Goal: Check status: Check status

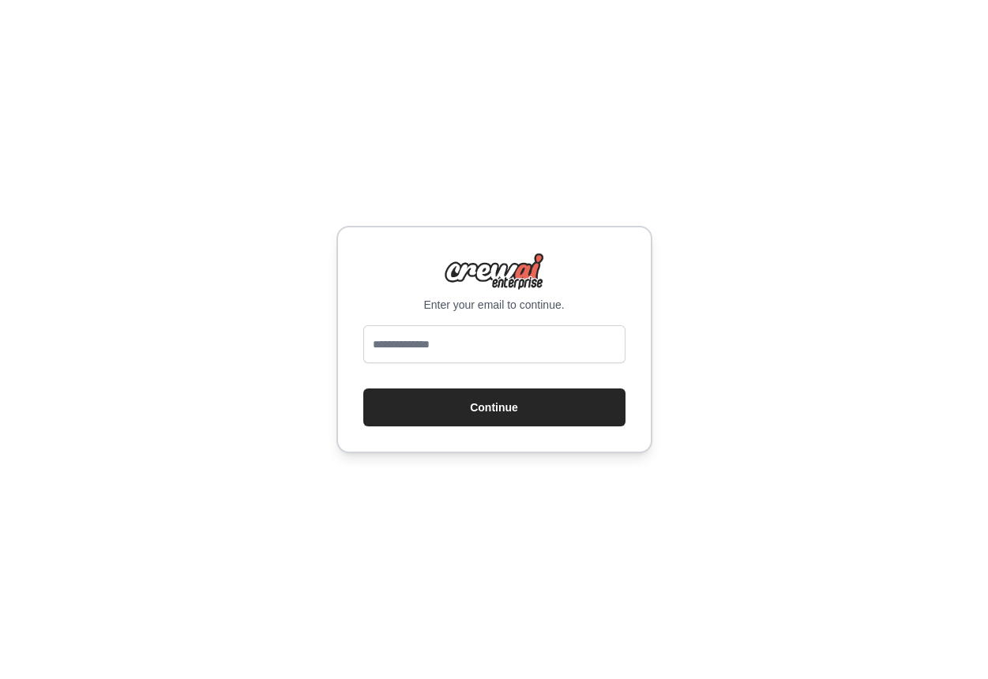
click at [453, 364] on div at bounding box center [494, 347] width 262 height 44
click at [465, 351] on input "email" at bounding box center [494, 344] width 262 height 38
type input "**********"
click at [535, 402] on button "Continue" at bounding box center [494, 408] width 262 height 38
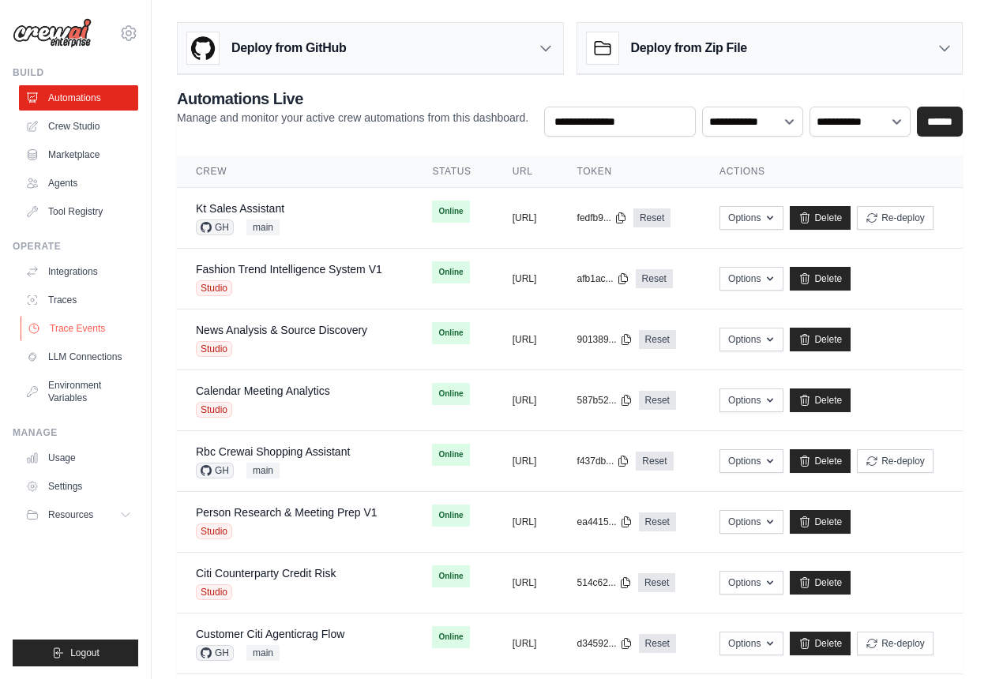
click at [103, 321] on link "Trace Events" at bounding box center [80, 328] width 119 height 25
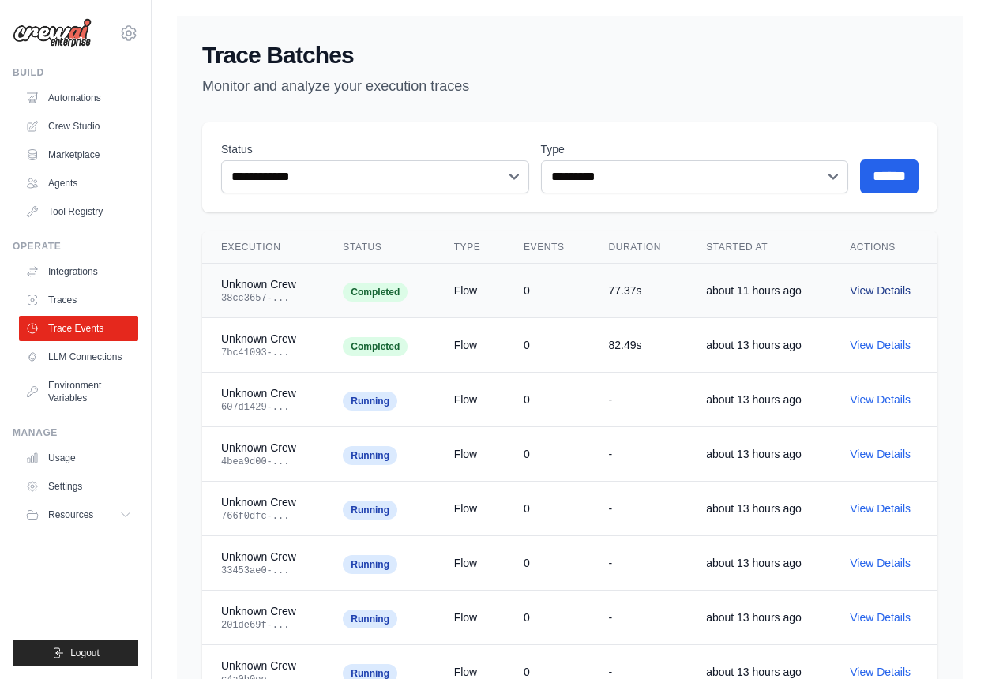
click at [869, 290] on link "View Details" at bounding box center [880, 290] width 61 height 13
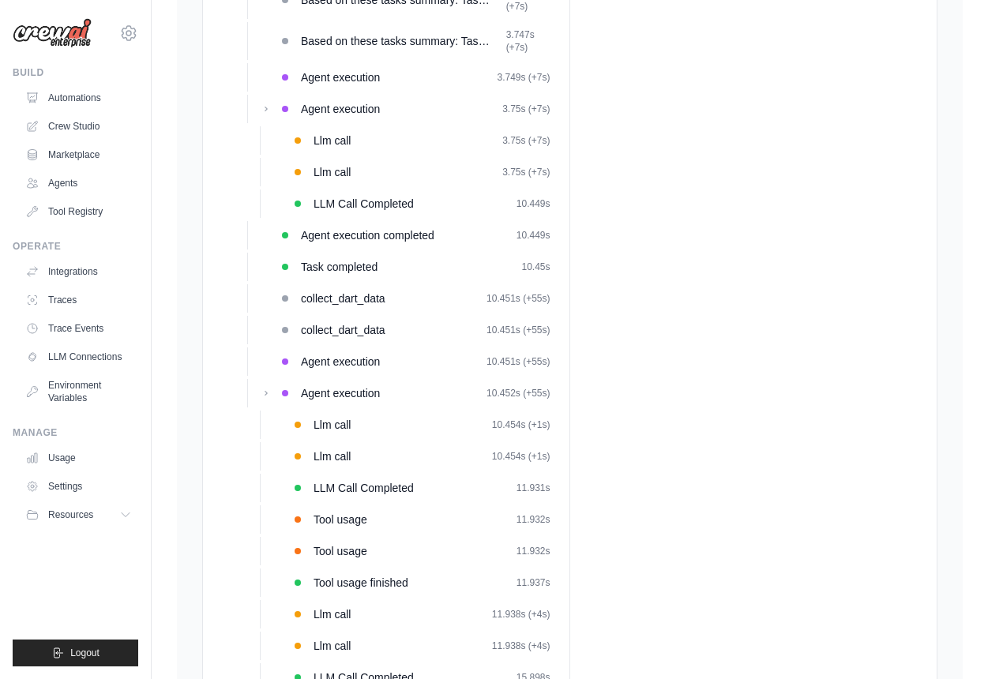
scroll to position [325, 0]
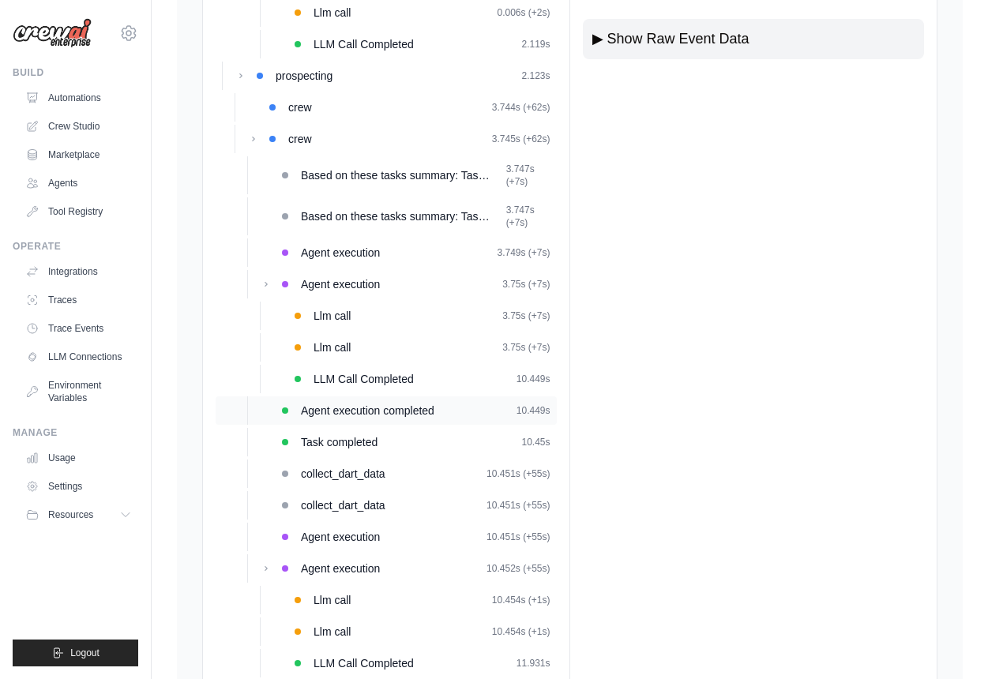
click at [439, 407] on div "Agent execution completed 10.449s" at bounding box center [426, 411] width 250 height 16
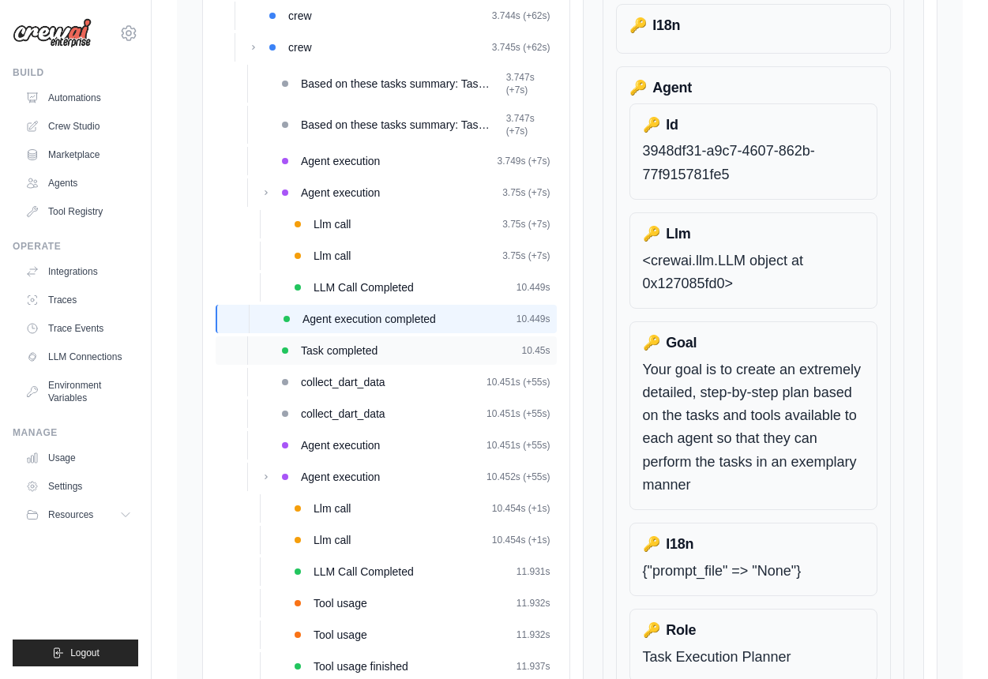
scroll to position [438, 0]
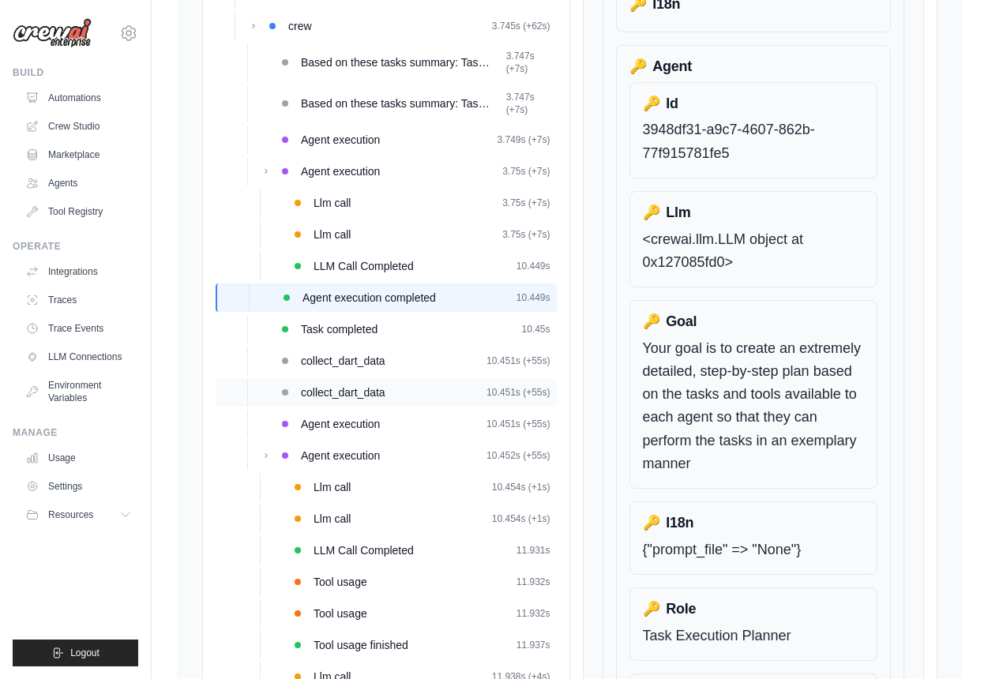
click at [412, 393] on div "collect_dart_data 10.451s (+55s)" at bounding box center [426, 393] width 250 height 16
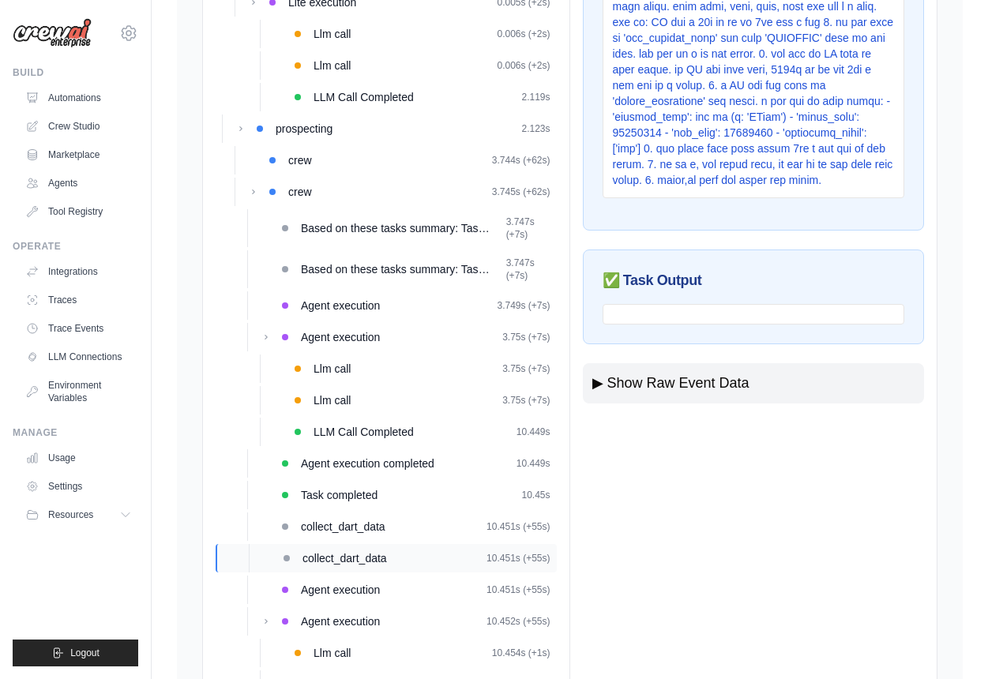
scroll to position [277, 0]
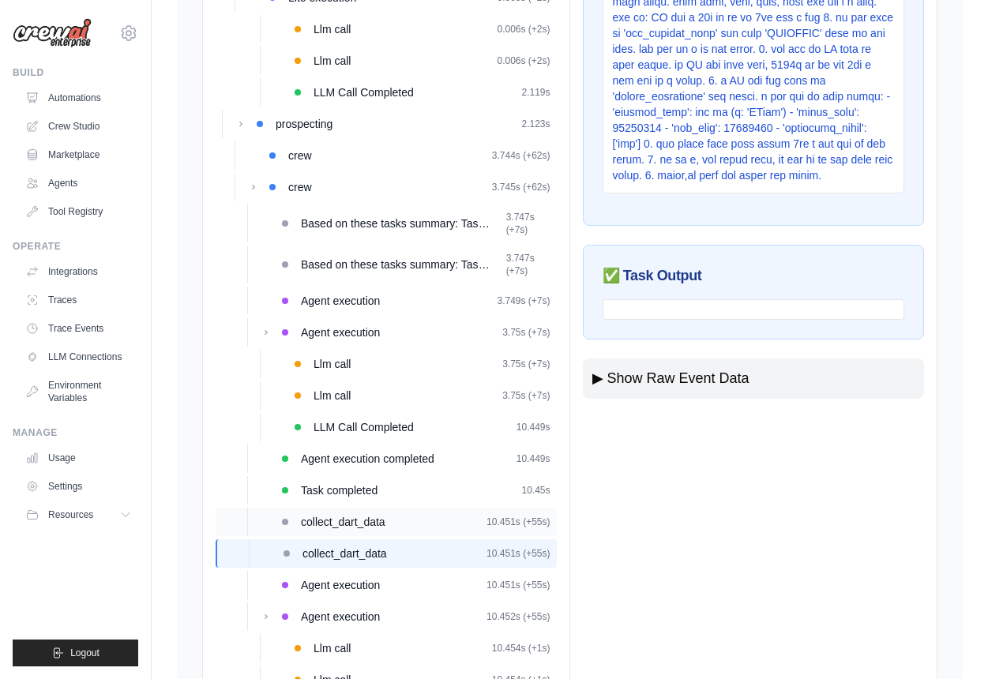
click at [384, 516] on span "collect_dart_data" at bounding box center [343, 522] width 84 height 16
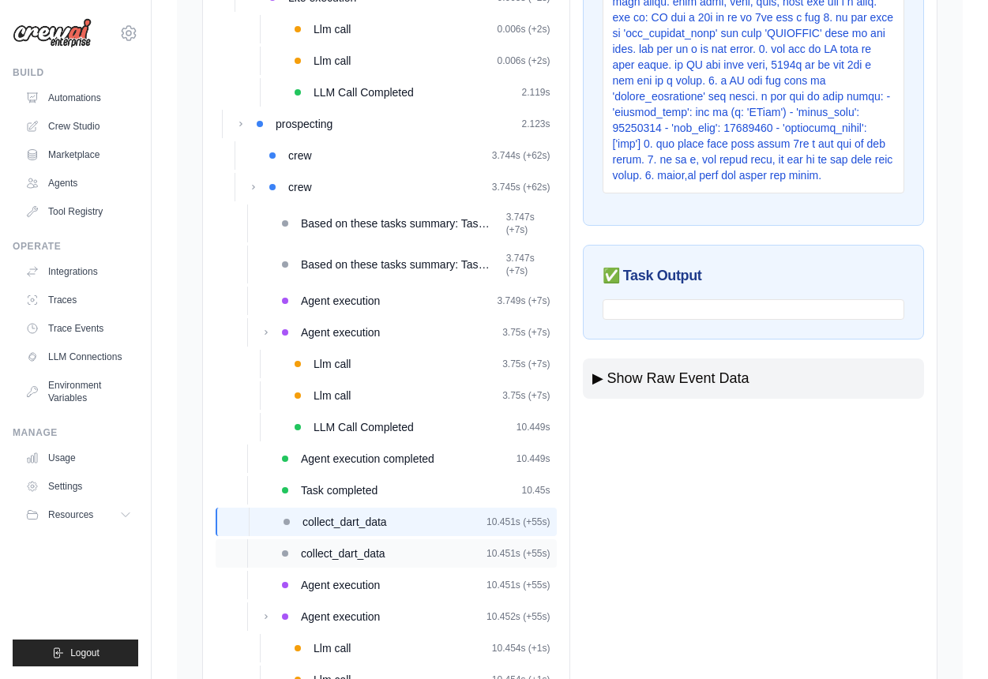
click at [400, 544] on div "collect_dart_data 10.451s (+55s)" at bounding box center [386, 553] width 341 height 28
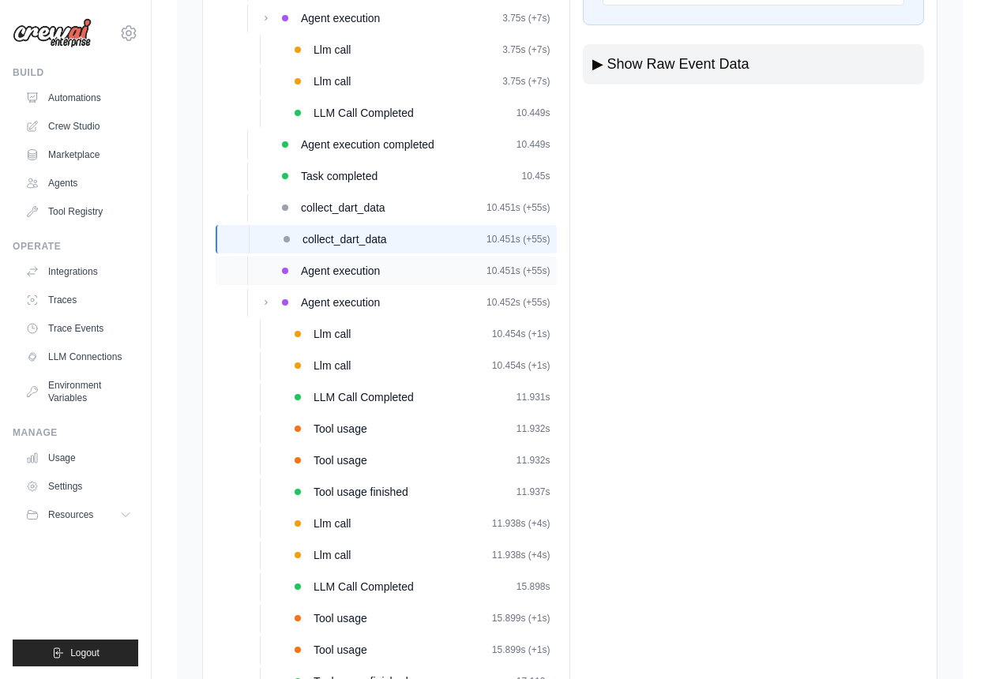
scroll to position [620, 0]
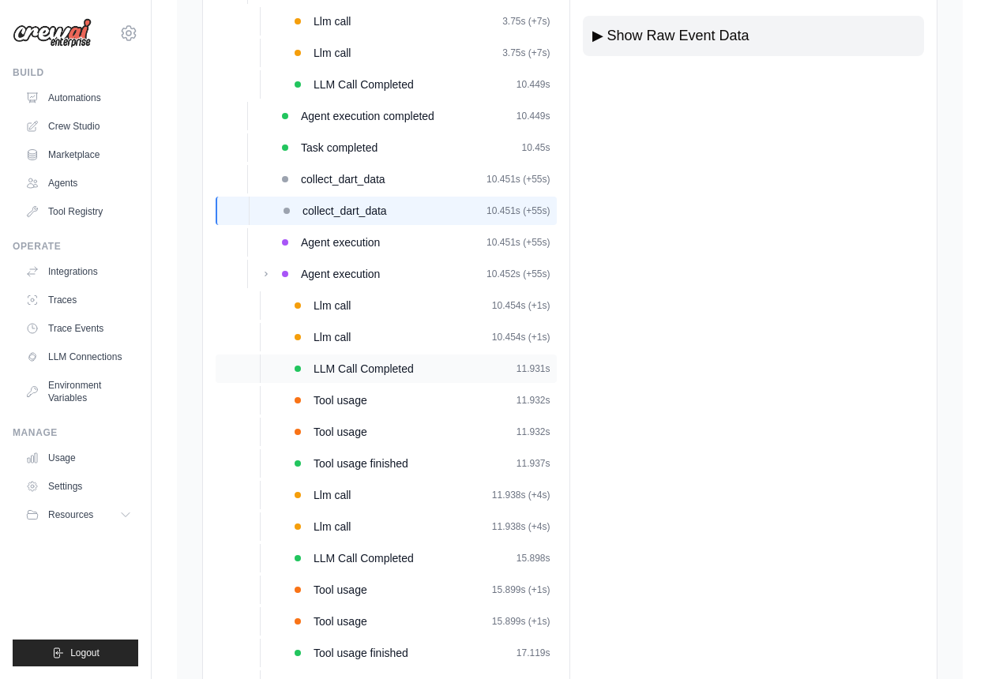
click at [435, 371] on div "LLM Call Completed 11.931s" at bounding box center [432, 369] width 237 height 16
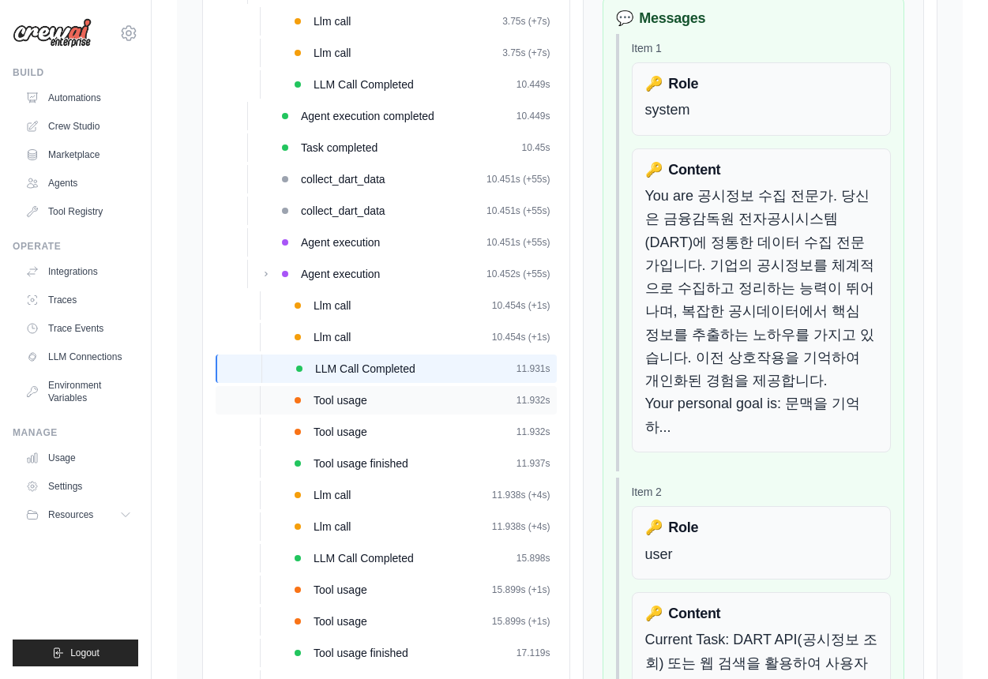
click at [431, 406] on div "Tool usage 11.932s" at bounding box center [432, 400] width 237 height 16
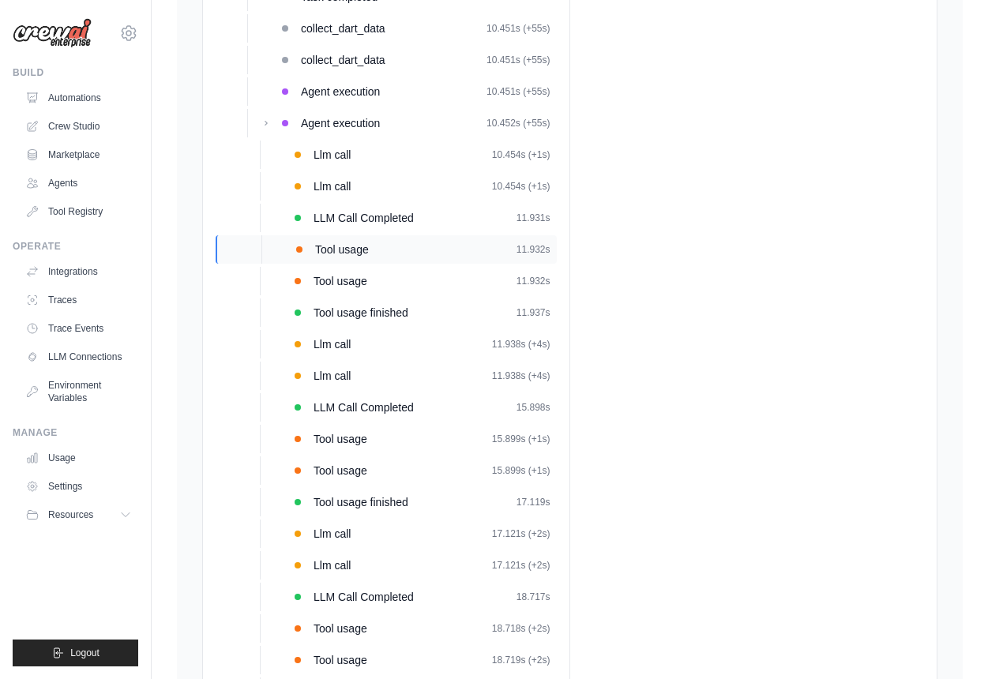
scroll to position [780, 0]
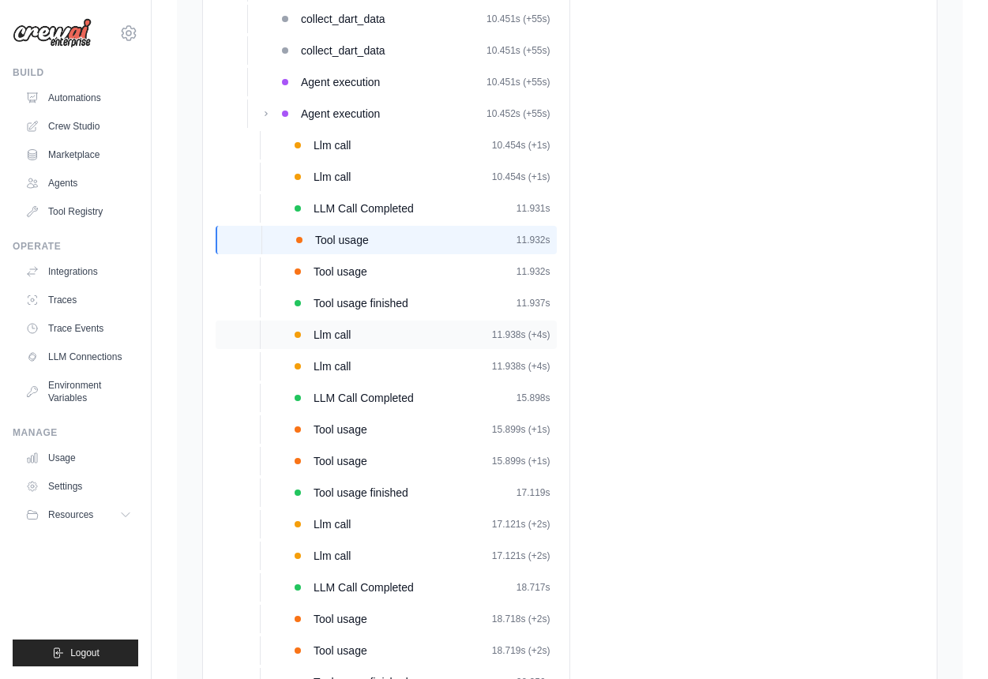
click at [410, 329] on div "Llm call 11.938s (+4s)" at bounding box center [432, 335] width 237 height 16
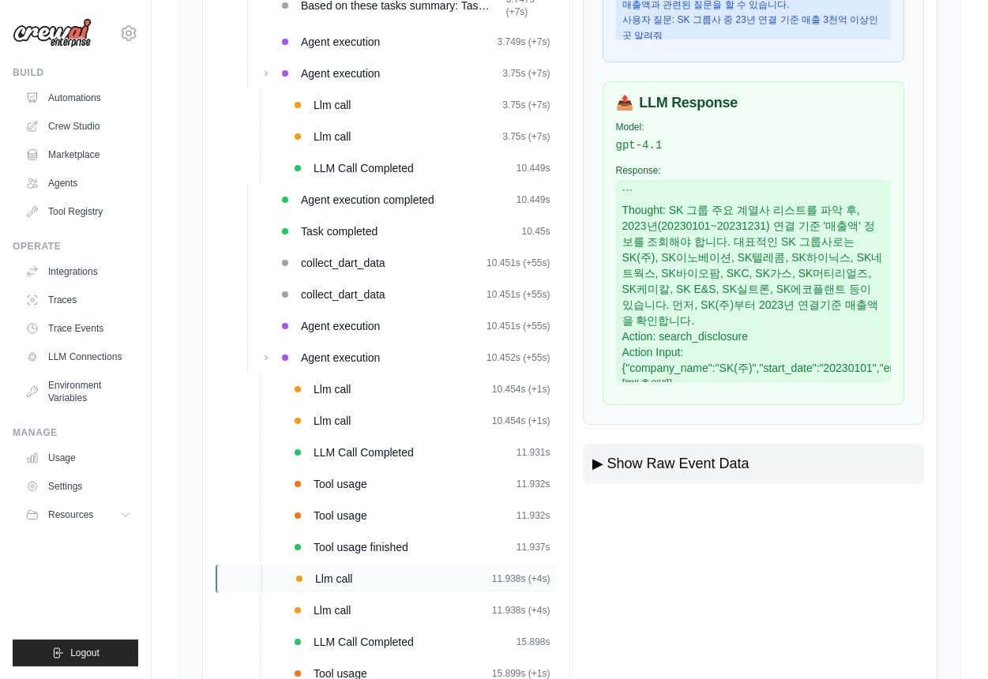
scroll to position [589, 0]
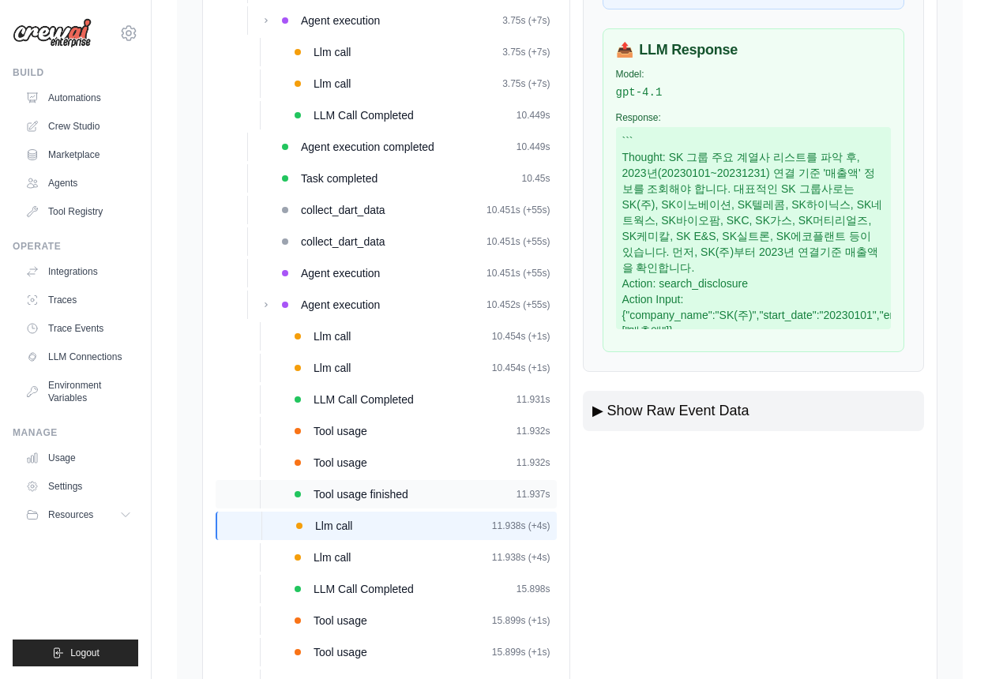
click at [391, 498] on span "Tool usage finished" at bounding box center [361, 494] width 95 height 16
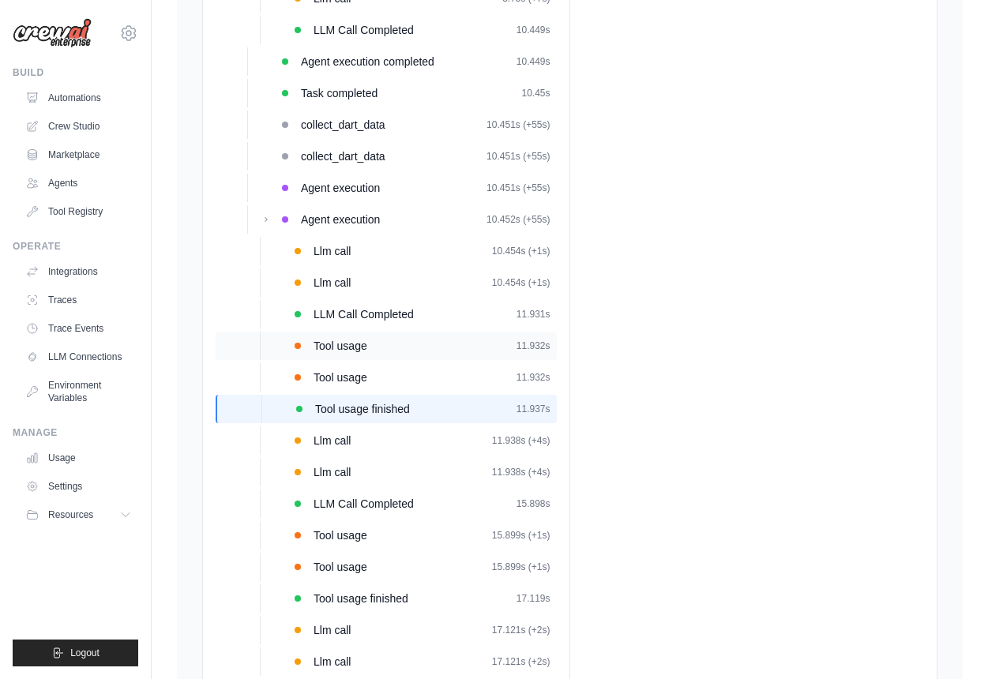
scroll to position [677, 0]
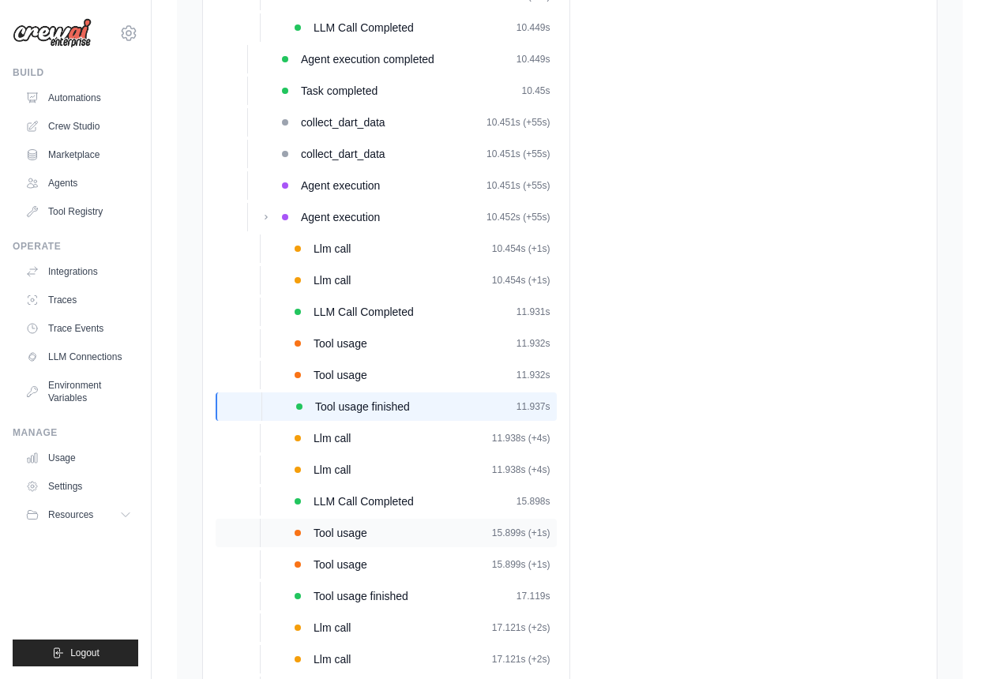
click at [414, 530] on div "Tool usage 15.899s (+1s)" at bounding box center [432, 533] width 237 height 16
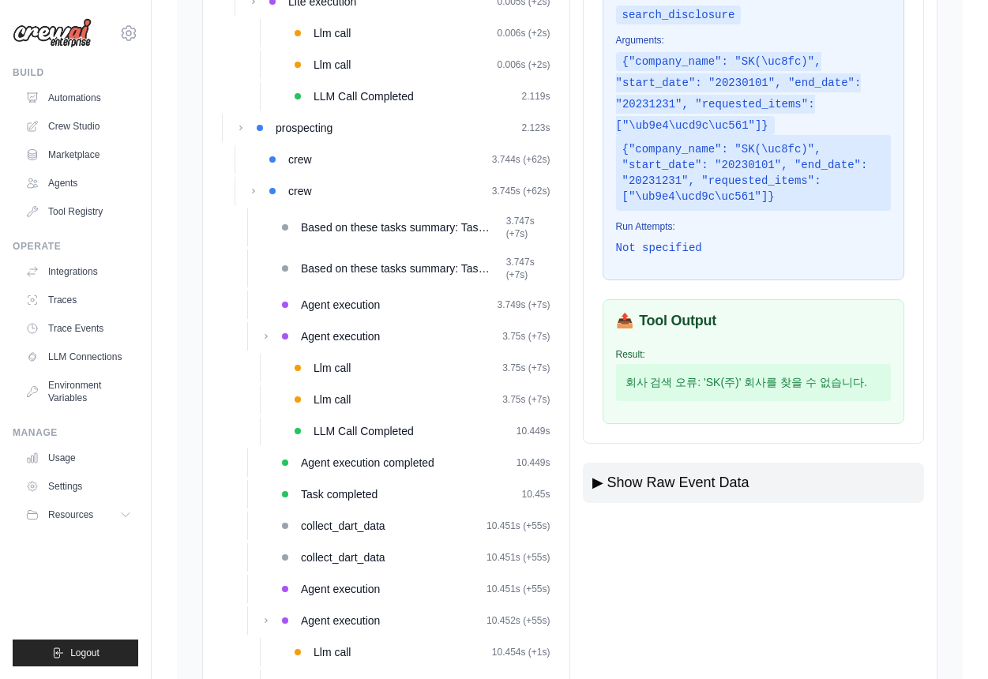
scroll to position [140, 0]
